Goal: Transaction & Acquisition: Purchase product/service

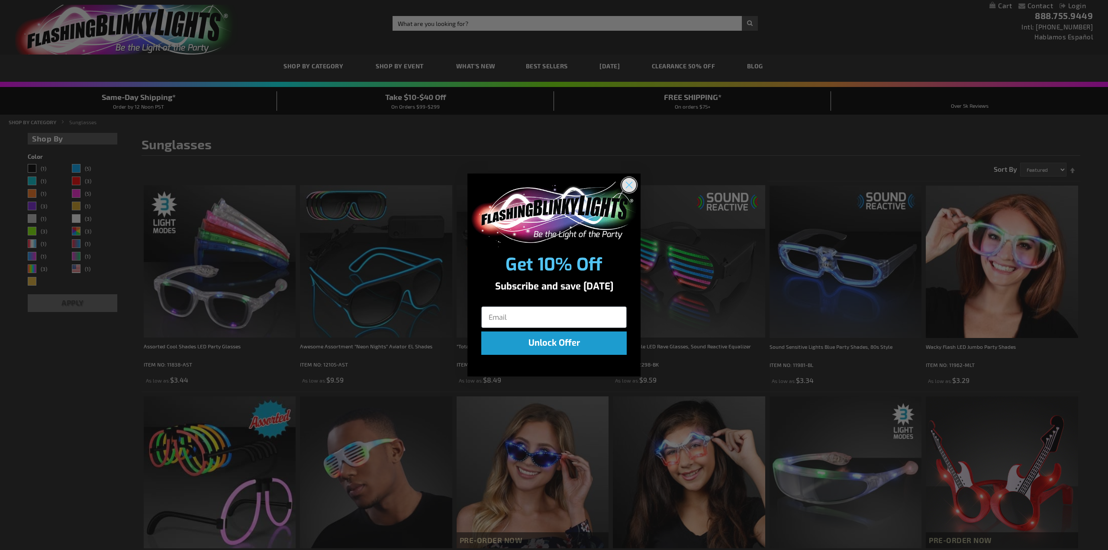
click at [625, 187] on circle "Close dialog" at bounding box center [629, 185] width 14 height 14
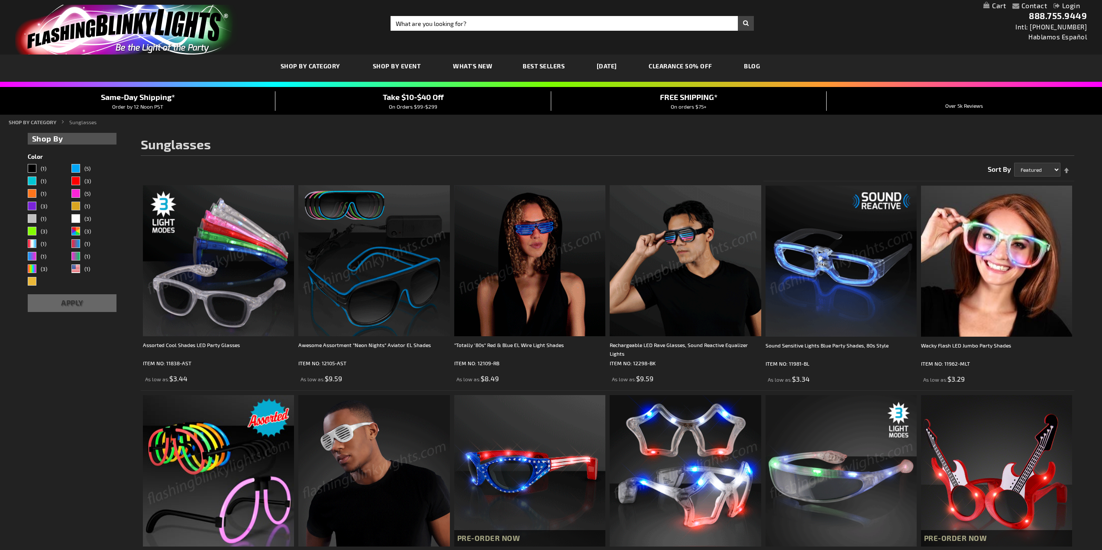
click at [698, 255] on img at bounding box center [685, 260] width 151 height 151
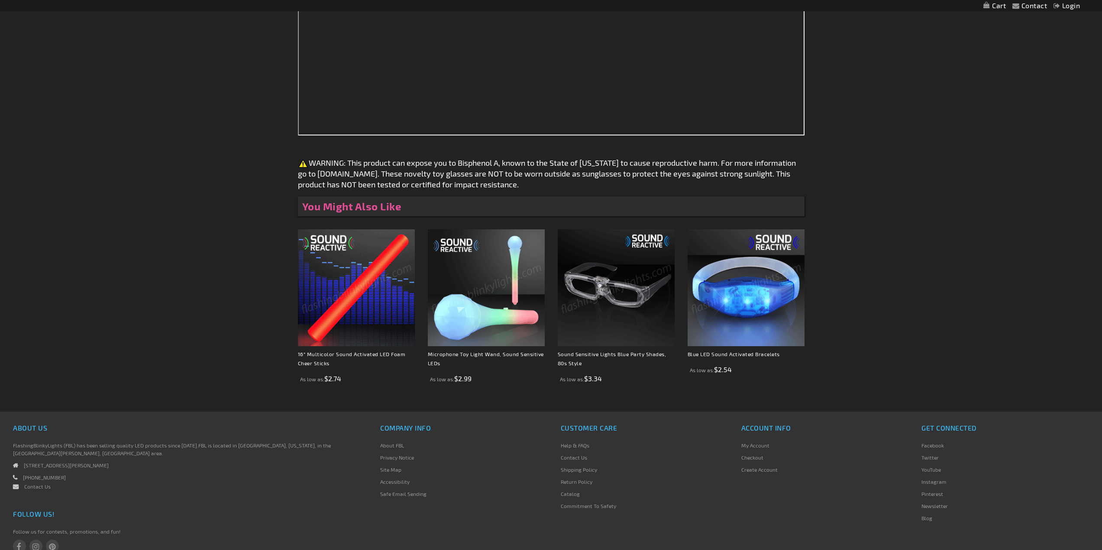
scroll to position [821, 0]
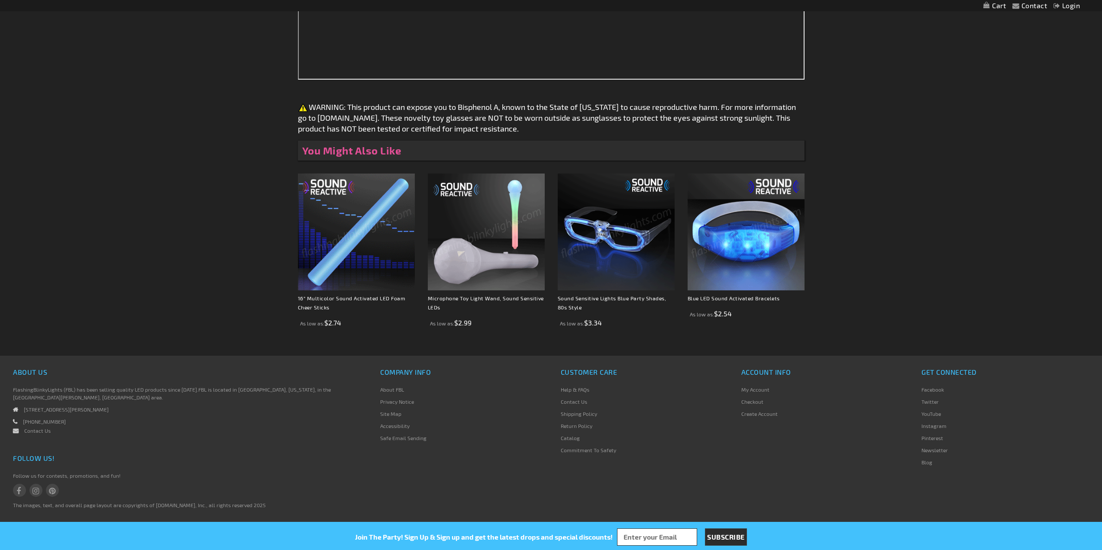
drag, startPoint x: 257, startPoint y: 58, endPoint x: 187, endPoint y: 58, distance: 69.7
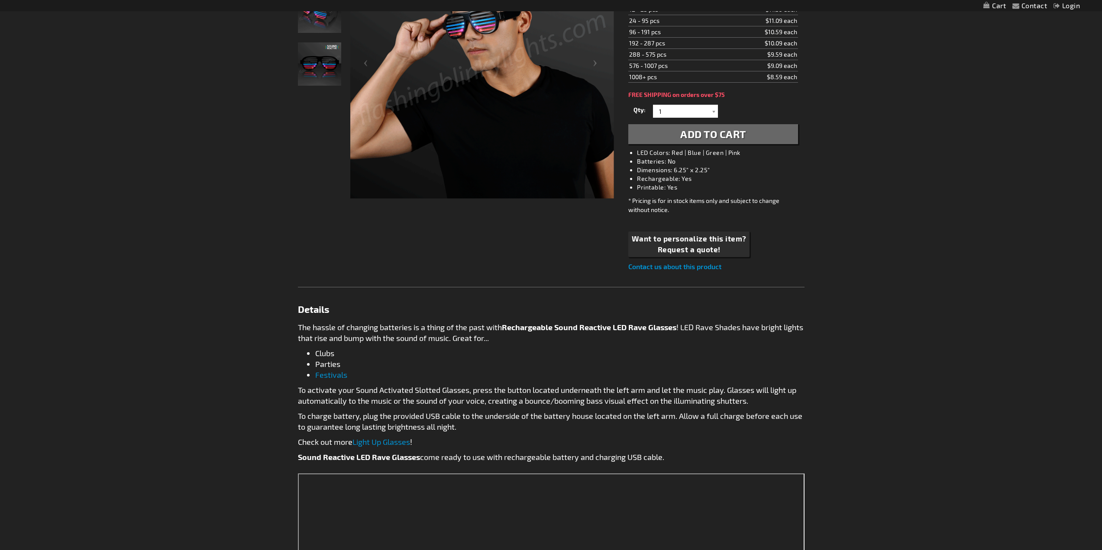
scroll to position [42, 0]
